Goal: Information Seeking & Learning: Learn about a topic

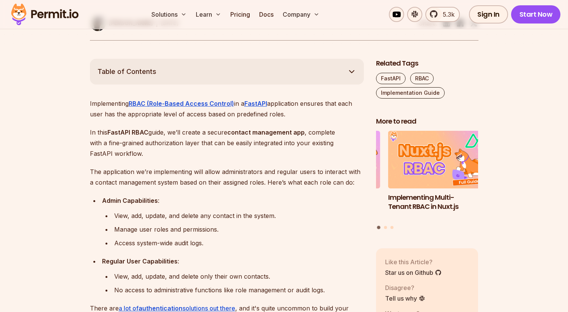
scroll to position [378, 0]
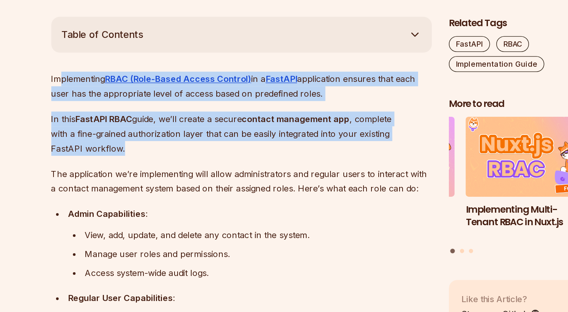
drag, startPoint x: 149, startPoint y: 156, endPoint x: 95, endPoint y: 106, distance: 73.3
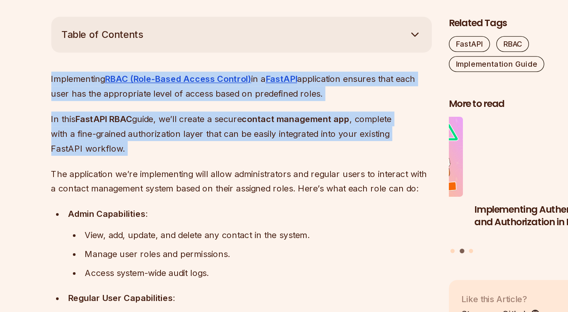
drag, startPoint x: 85, startPoint y: 102, endPoint x: 146, endPoint y: 163, distance: 86.6
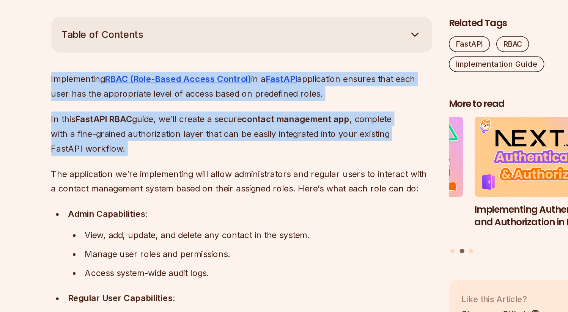
drag, startPoint x: 145, startPoint y: 161, endPoint x: 86, endPoint y: 104, distance: 81.8
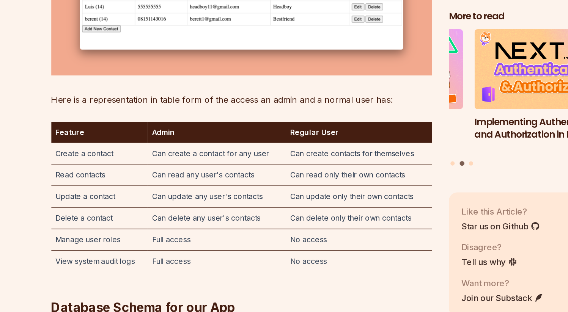
scroll to position [1554, 0]
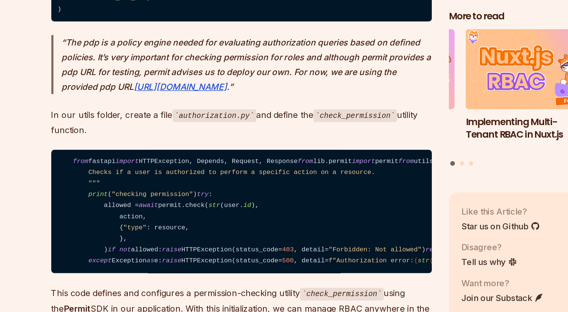
scroll to position [3636, 0]
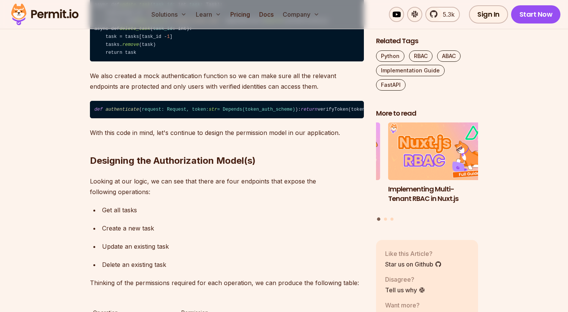
scroll to position [776, 0]
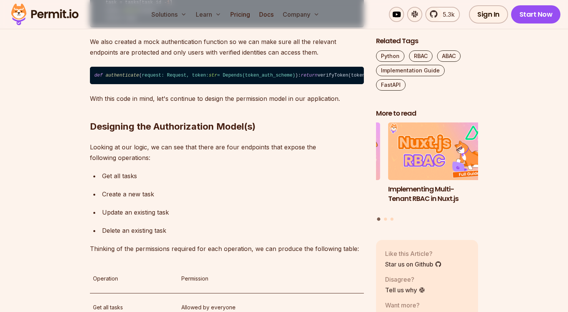
drag, startPoint x: 196, startPoint y: 127, endPoint x: 117, endPoint y: 104, distance: 81.9
click at [117, 84] on code "def authenticate ( request: Request, token: str = Depends( token_auth_scheme ) …" at bounding box center [227, 75] width 274 height 17
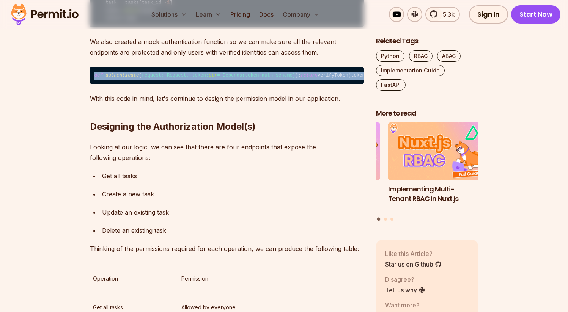
drag, startPoint x: 73, startPoint y: 110, endPoint x: 167, endPoint y: 130, distance: 95.8
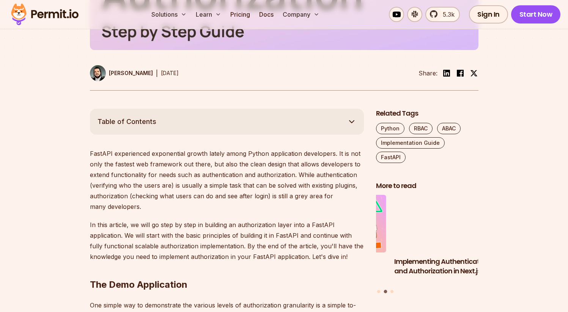
scroll to position [227, 0]
